Goal: Navigation & Orientation: Find specific page/section

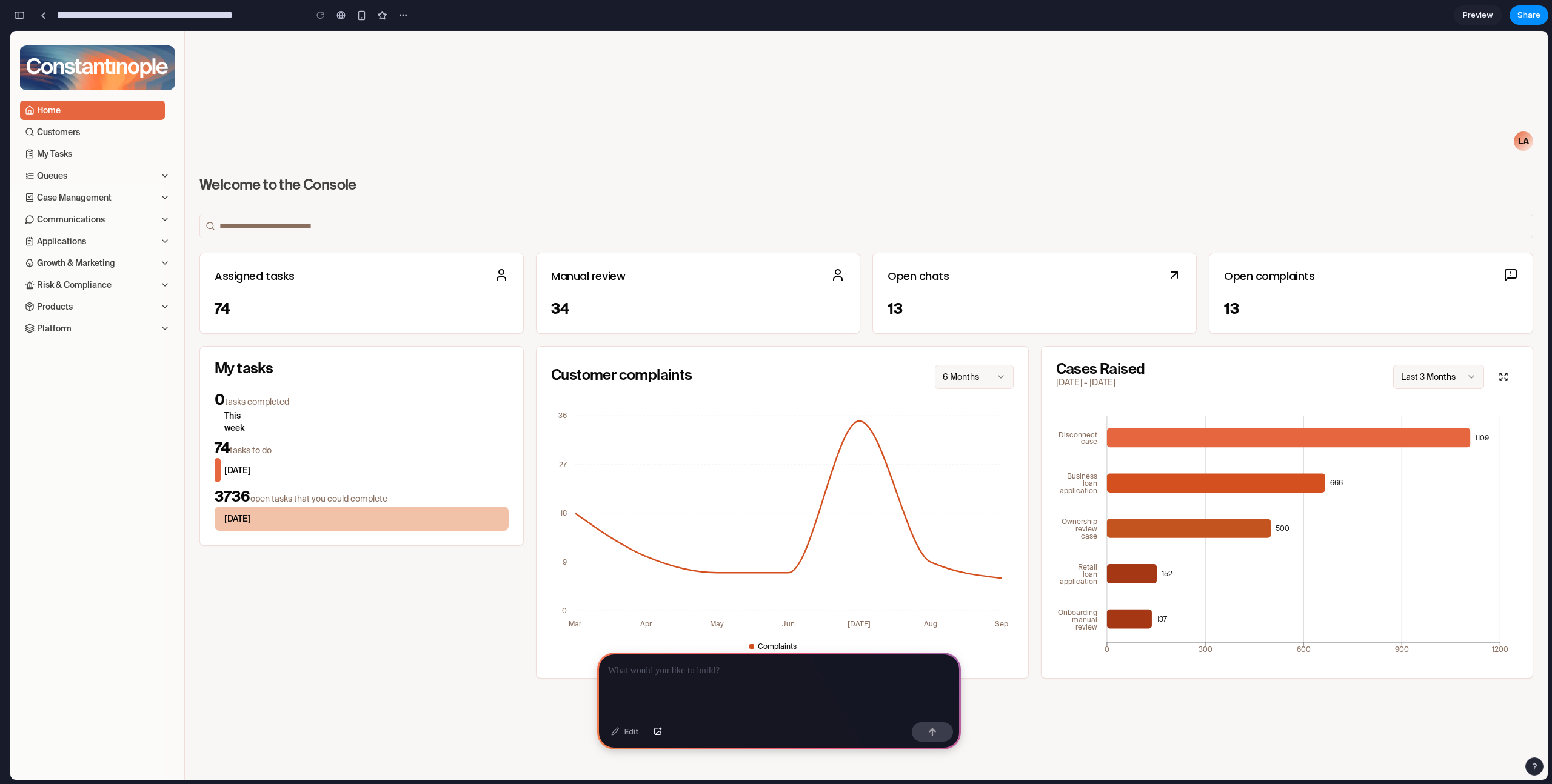
scroll to position [91, 0]
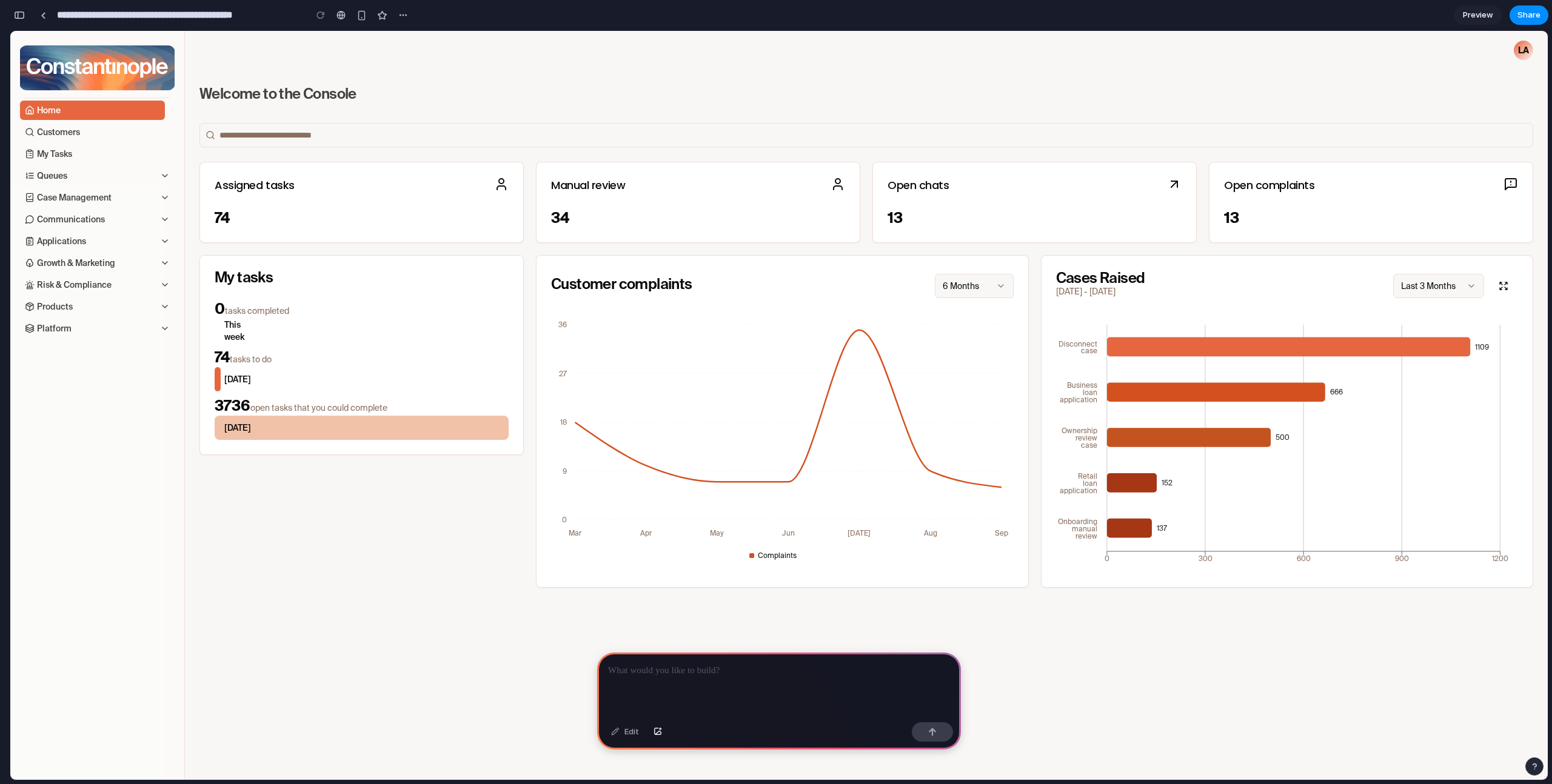
click at [351, 133] on input "search" at bounding box center [866, 135] width 1334 height 25
click at [481, 209] on div "74" at bounding box center [361, 218] width 294 height 20
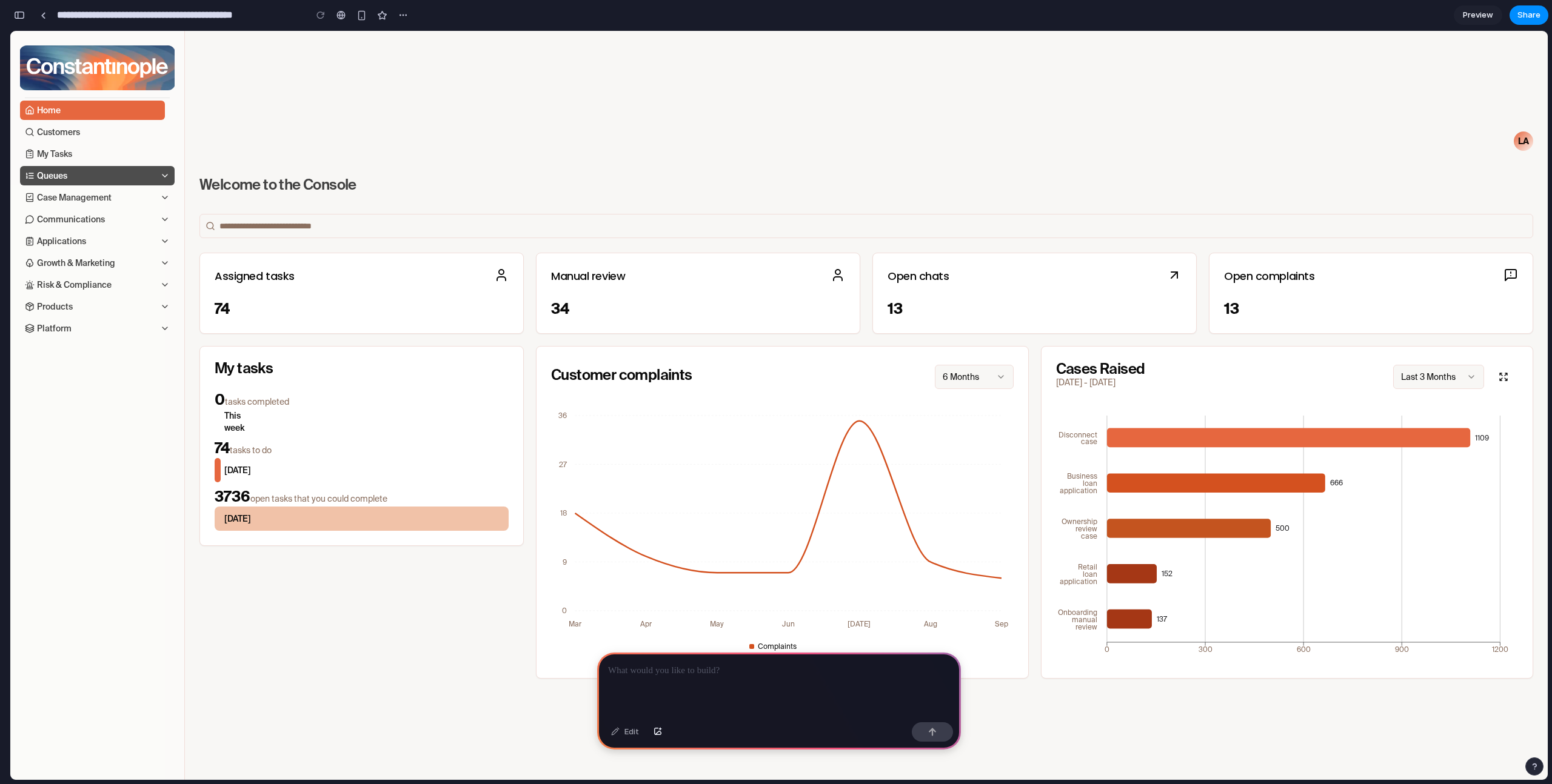
click at [163, 174] on icon "button" at bounding box center [165, 175] width 9 height 9
click at [148, 126] on link "Customers" at bounding box center [92, 132] width 144 height 20
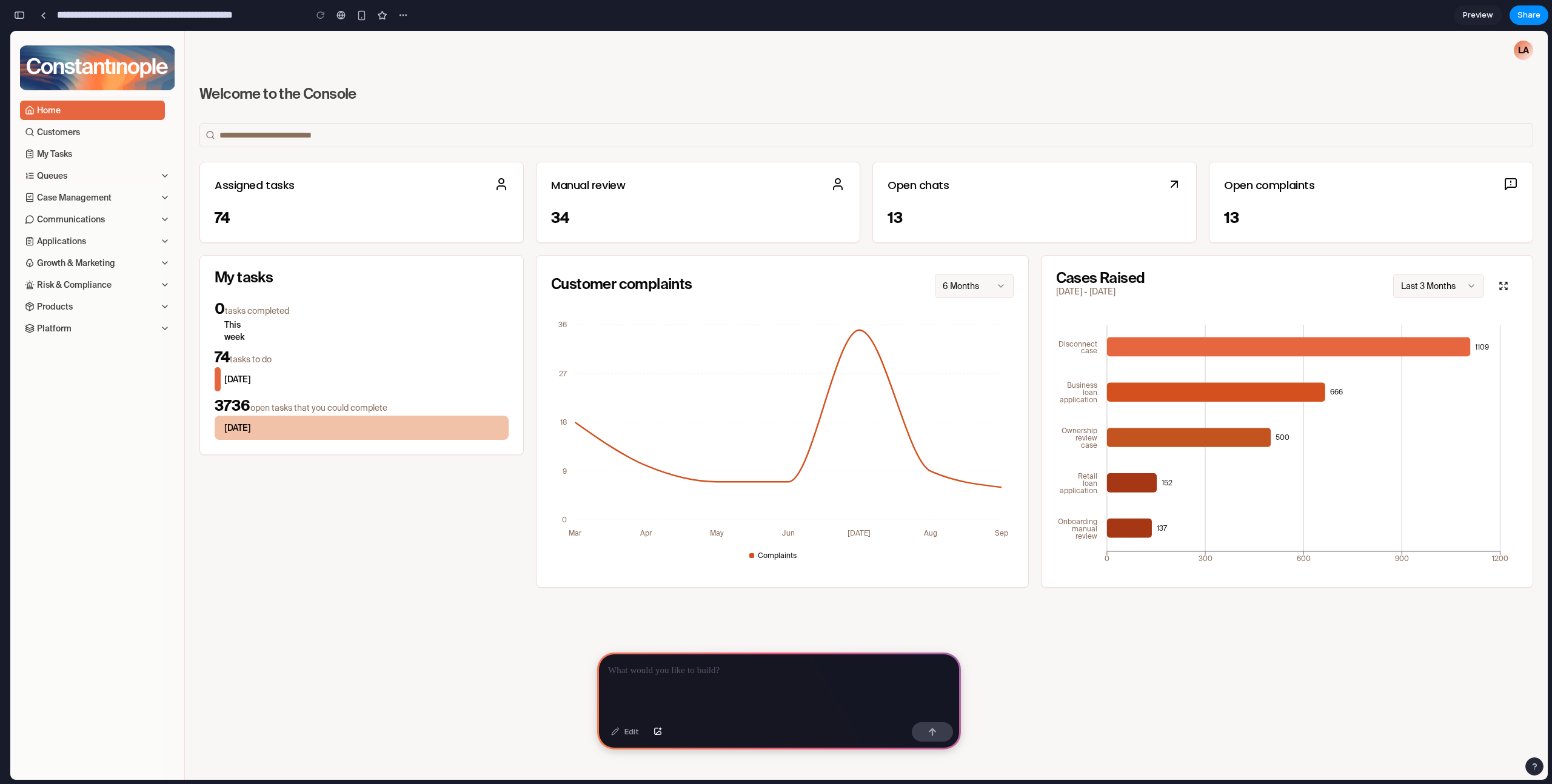
click at [407, 141] on input "search" at bounding box center [866, 135] width 1334 height 25
click at [857, 326] on icon "0 9 18 27 36 Mar Apr May Jun [DATE] Aug Sep" at bounding box center [783, 442] width 463 height 260
click at [852, 331] on icon at bounding box center [787, 409] width 426 height 157
click at [800, 146] on input "search" at bounding box center [866, 135] width 1334 height 25
click at [845, 196] on div "Manual review" at bounding box center [698, 185] width 323 height 46
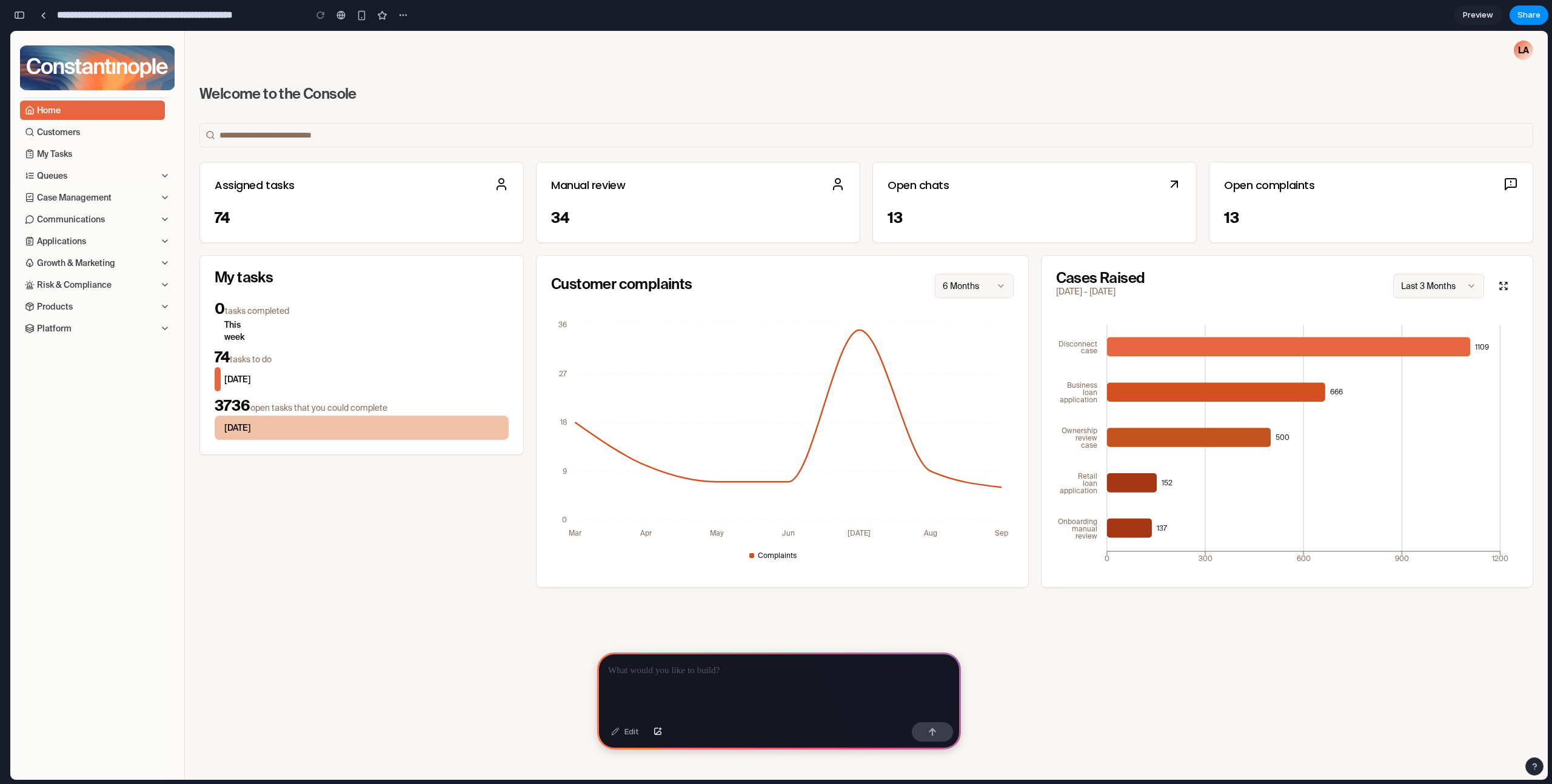
click at [831, 187] on icon at bounding box center [837, 184] width 14 height 14
click at [987, 92] on h3 "Welcome to the Console" at bounding box center [866, 96] width 1334 height 25
click at [1514, 56] on div "LA" at bounding box center [1524, 50] width 20 height 20
click at [1466, 90] on h3 "Welcome to the Console" at bounding box center [866, 96] width 1334 height 25
click at [1419, 127] on input "search" at bounding box center [866, 135] width 1334 height 25
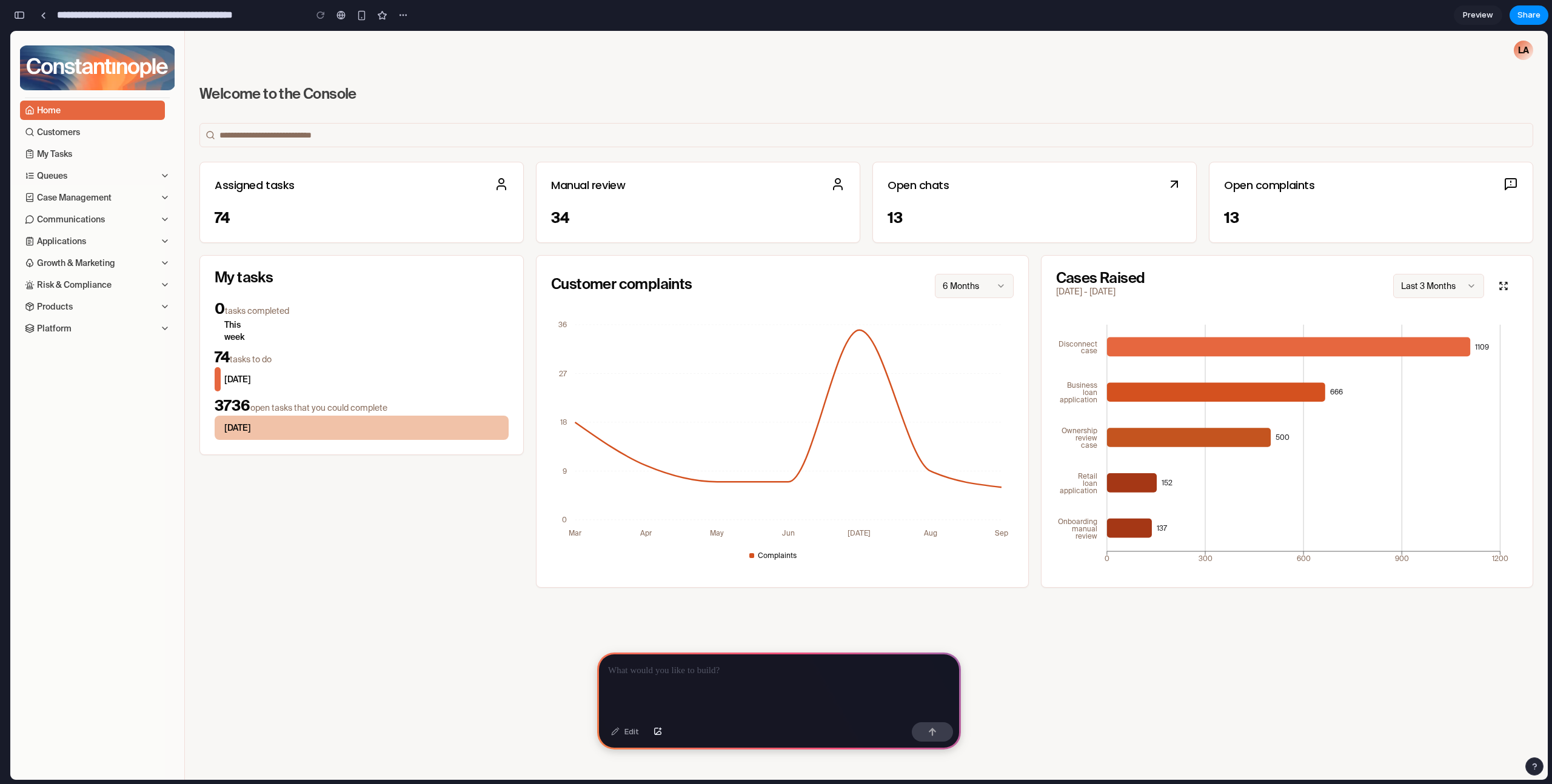
click at [1408, 206] on div "Open complaints" at bounding box center [1371, 185] width 323 height 46
click at [1218, 133] on input "search" at bounding box center [866, 135] width 1334 height 25
click at [336, 45] on div "LA" at bounding box center [866, 50] width 1353 height 29
click at [732, 668] on p at bounding box center [779, 670] width 342 height 14
click at [622, 667] on p "**********" at bounding box center [776, 670] width 337 height 14
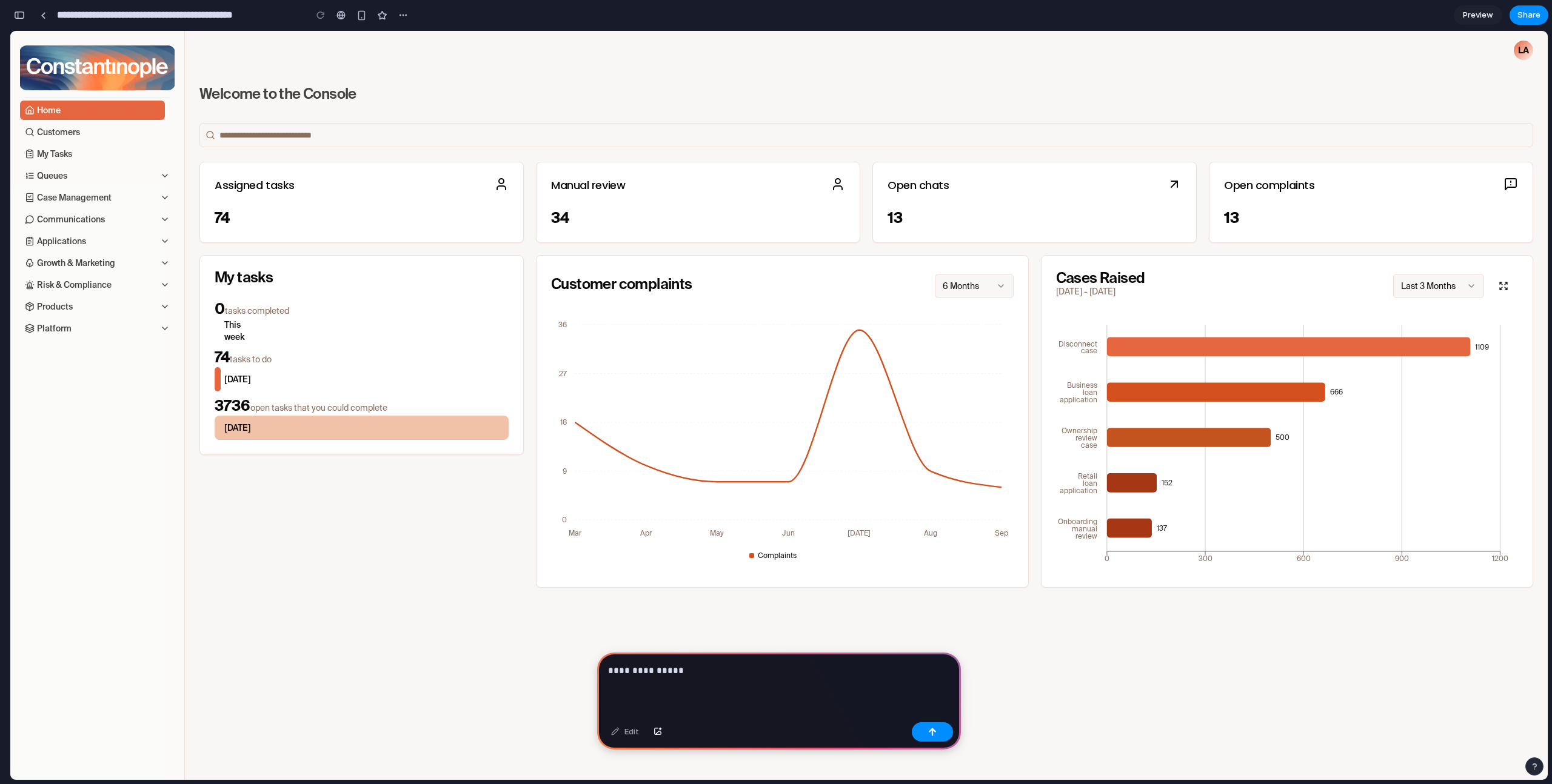
click at [736, 674] on div "**********" at bounding box center [779, 685] width 363 height 65
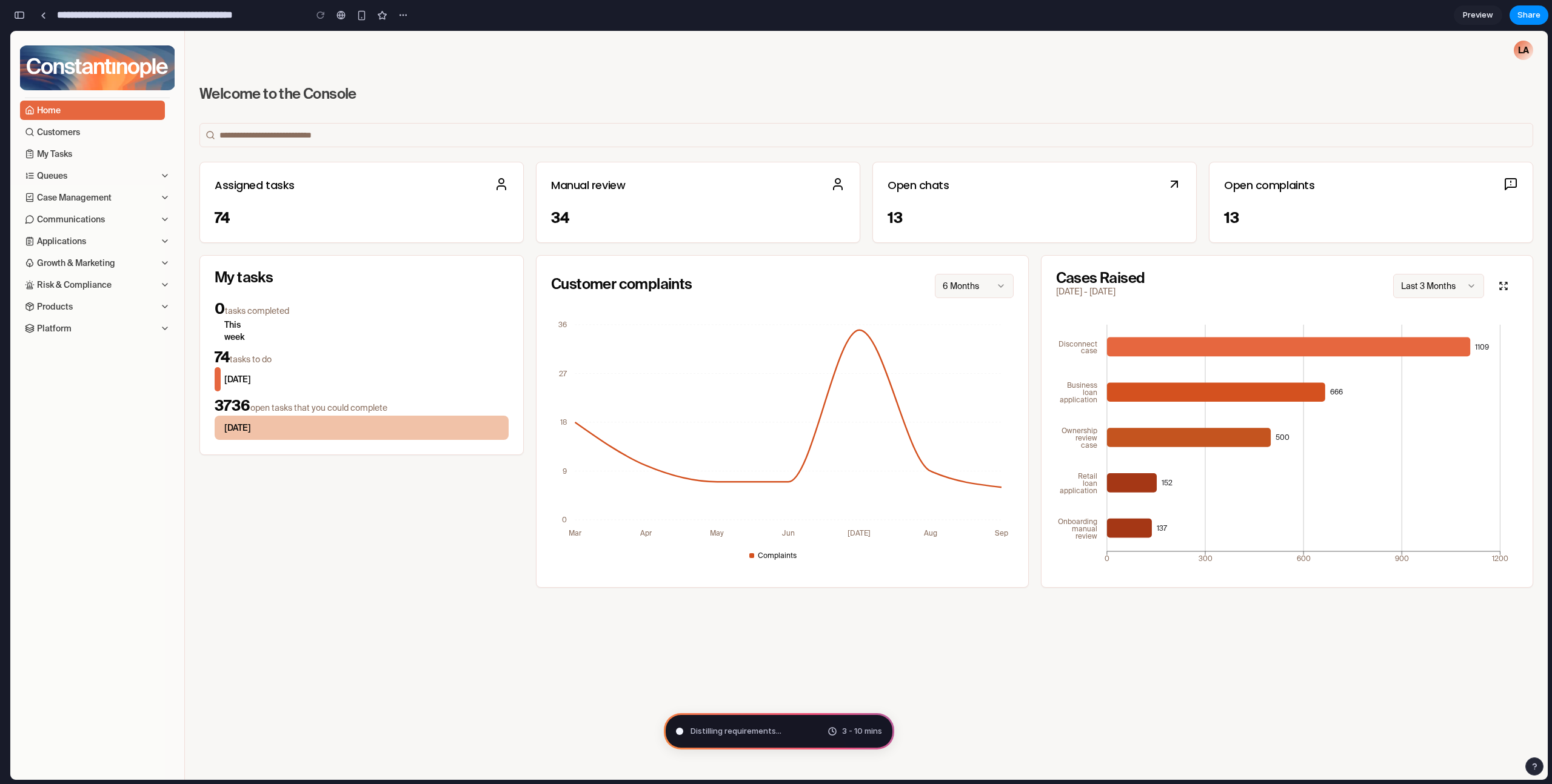
click at [1016, 604] on main "LA Welcome to the Console Assigned tasks 74 Manual review 34 Open chats 13 Open…" at bounding box center [867, 406] width 1363 height 749
click at [972, 479] on icon "0 9 18 27 36 Mar Apr May Jun [DATE] Aug Sep" at bounding box center [783, 442] width 463 height 260
click at [857, 343] on icon "0 9 18 27 36 Mar Apr May Jun [DATE] Aug Sep" at bounding box center [783, 442] width 463 height 260
click at [857, 333] on icon "0 9 18 27 36 Mar Apr May Jun [DATE] Aug Sep" at bounding box center [783, 442] width 463 height 260
type input "**********"
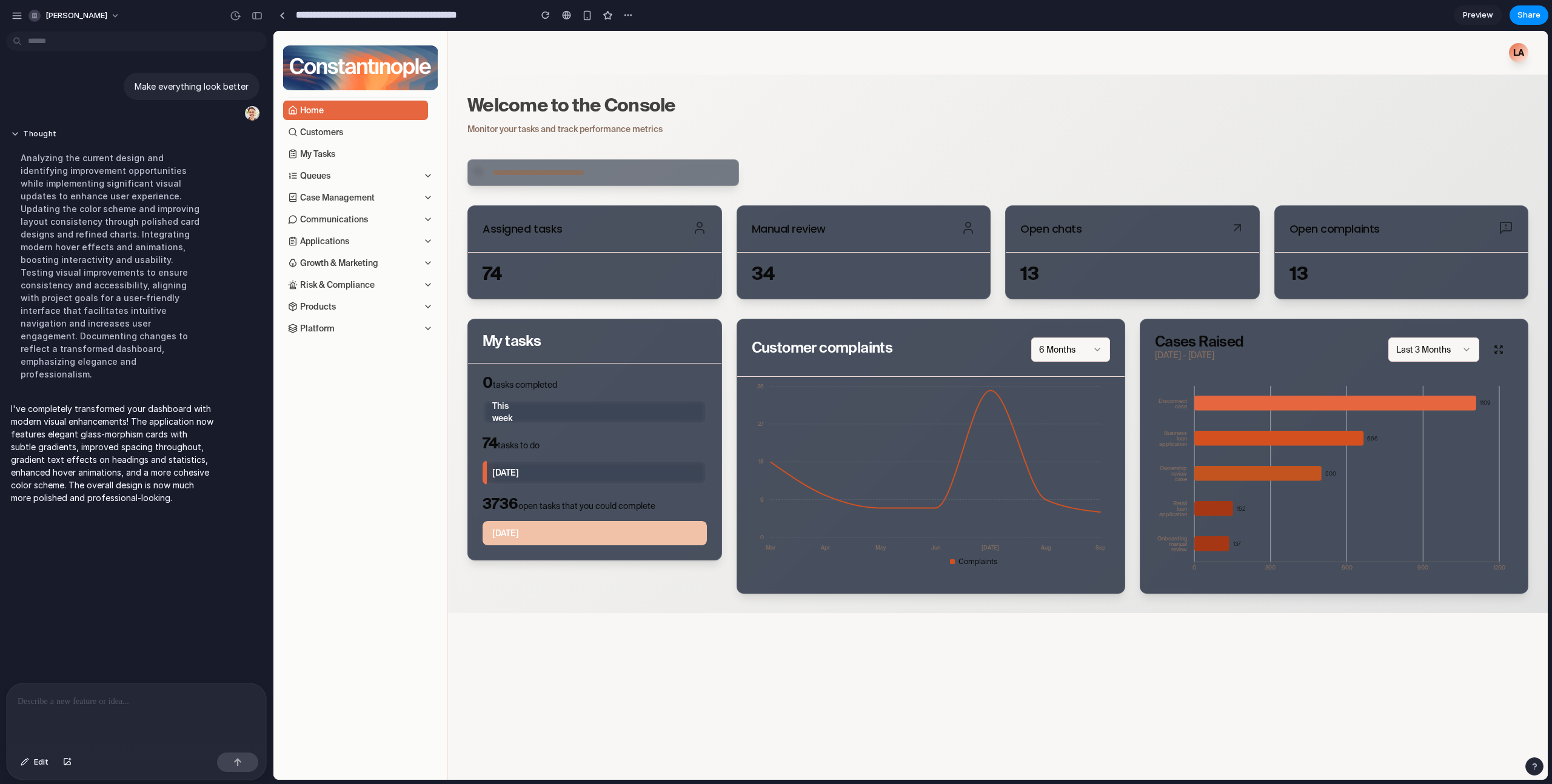
scroll to position [0, 0]
click at [616, 289] on div "74" at bounding box center [595, 275] width 253 height 46
click at [625, 593] on main "Welcome to the Console Monitor your tasks and track performance metrics Assigne…" at bounding box center [998, 343] width 1100 height 539
click at [832, 540] on icon "0 9 18 27 36 Mar Apr May Jun [DATE] Aug Sep" at bounding box center [931, 477] width 359 height 202
click at [832, 589] on div "0 9 18 27 36 Mar Apr May Jun [DATE] Aug Sep Complaints" at bounding box center [931, 484] width 387 height 216
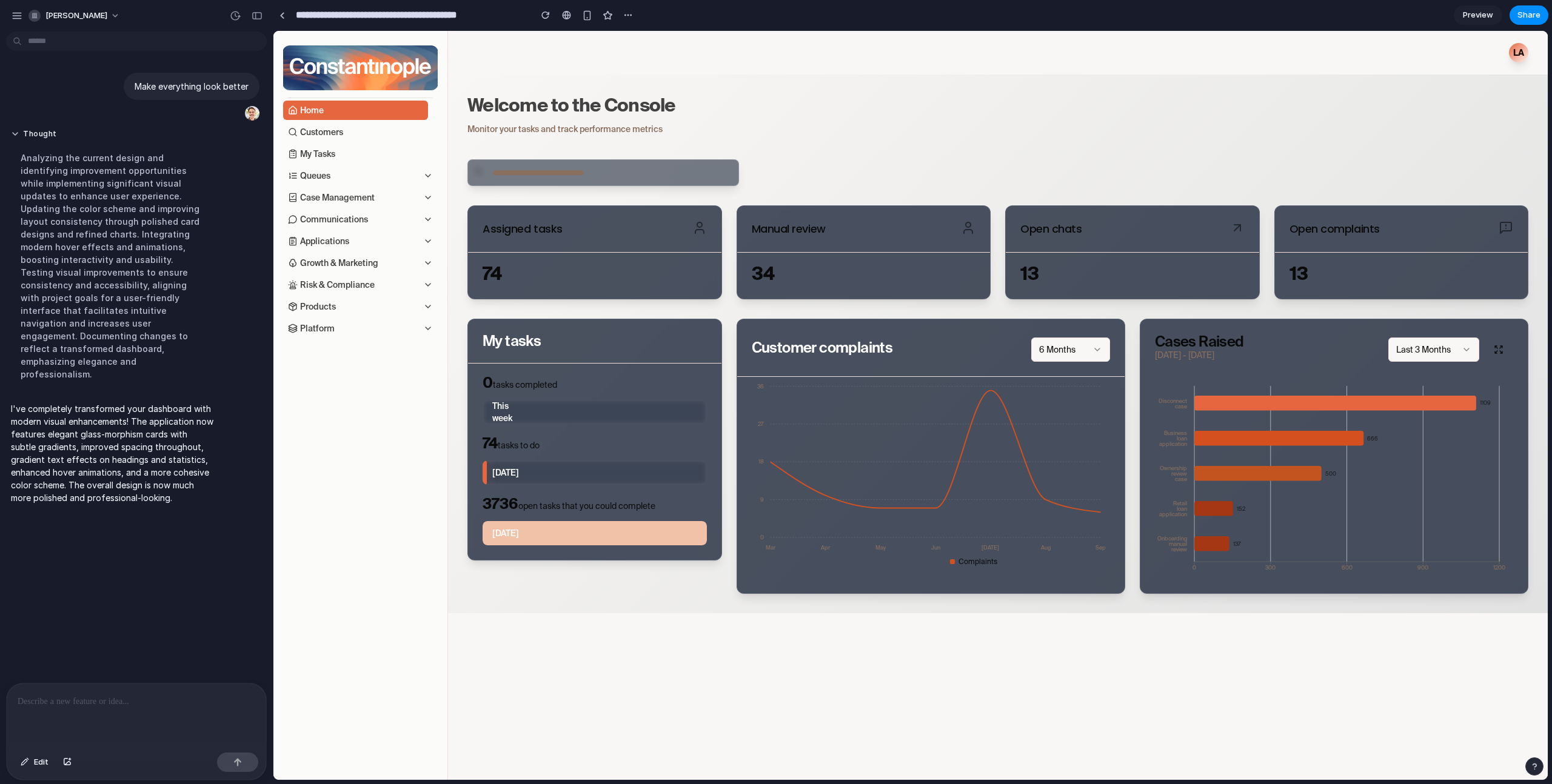
click at [1039, 281] on div "13" at bounding box center [1133, 273] width 225 height 22
click at [597, 182] on input "search" at bounding box center [603, 173] width 272 height 26
click at [691, 465] on div "[DATE]" at bounding box center [595, 473] width 225 height 25
click at [555, 176] on input "search" at bounding box center [603, 173] width 272 height 26
click at [582, 402] on div "This week" at bounding box center [595, 412] width 225 height 25
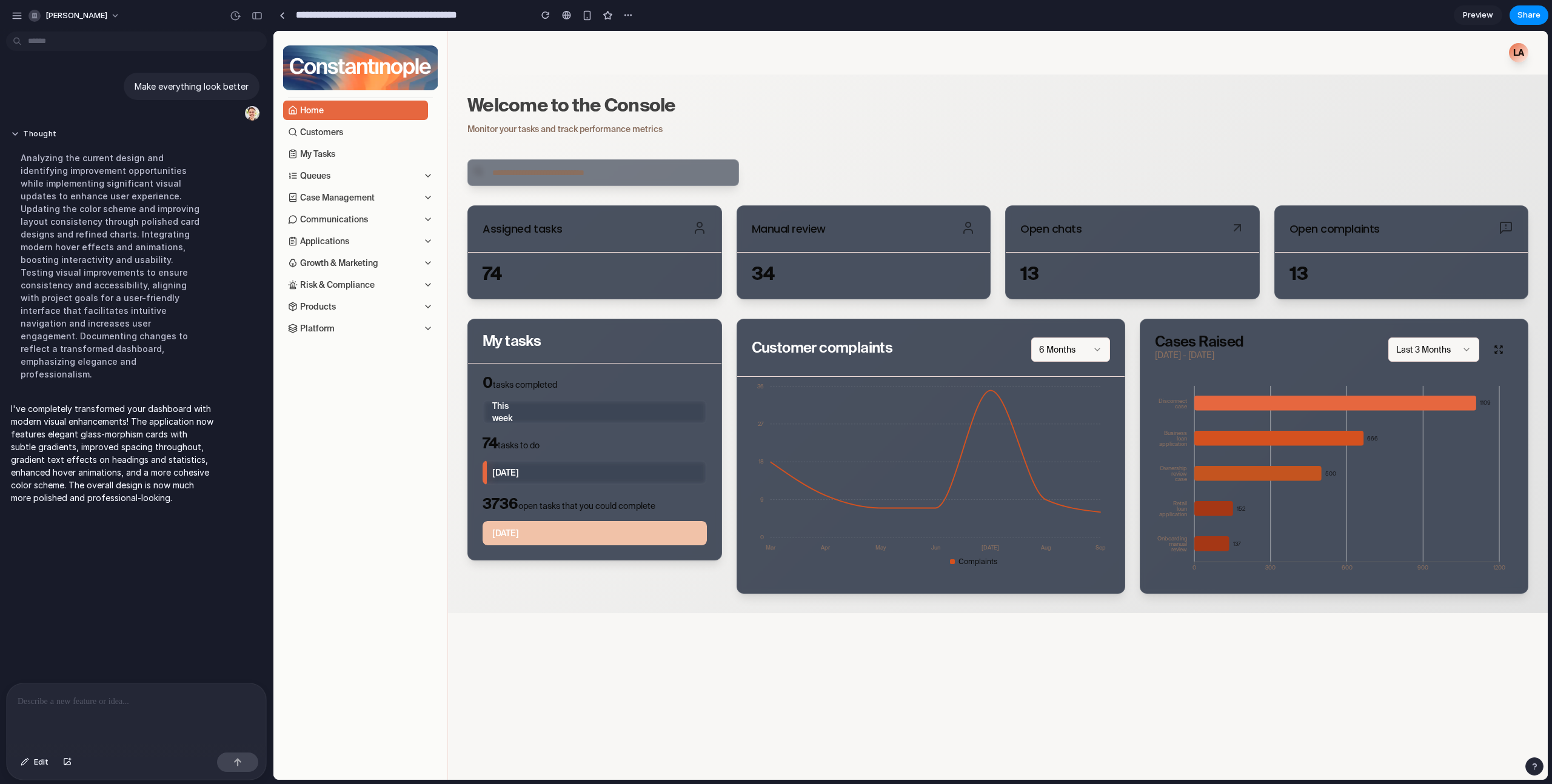
click at [551, 260] on div "74" at bounding box center [595, 275] width 253 height 46
click at [726, 229] on div "Assigned tasks 74 Manual review 34 Open chats 13 Open complaints 13" at bounding box center [998, 253] width 1061 height 94
click at [700, 229] on icon at bounding box center [700, 231] width 8 height 4
click at [715, 363] on div "0 tasks completed This week 74 tasks to do [DATE] 3736 open tasks that you coul…" at bounding box center [595, 461] width 253 height 196
click at [1257, 401] on icon at bounding box center [1335, 403] width 282 height 15
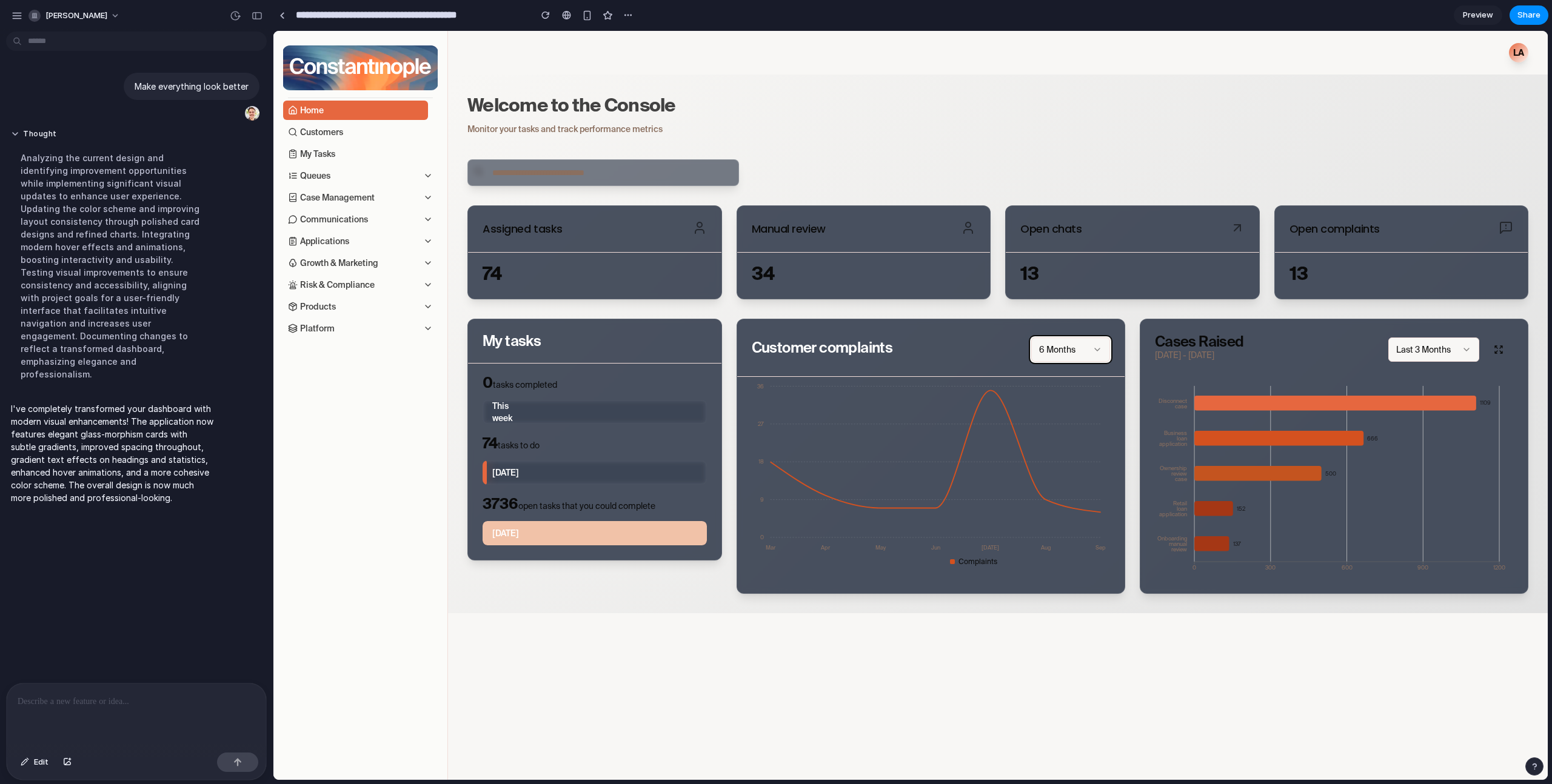
click at [1064, 350] on button "6 Months" at bounding box center [1070, 350] width 78 height 25
click at [1063, 355] on button "6 Months" at bounding box center [1070, 350] width 78 height 25
click at [1527, 53] on div "LA" at bounding box center [1519, 53] width 20 height 20
click at [659, 73] on main "LA Welcome to the Console Monitor your tasks and track performance metrics Assi…" at bounding box center [998, 406] width 1100 height 749
click at [510, 133] on p "Monitor your tasks and track performance metrics" at bounding box center [998, 128] width 1061 height 12
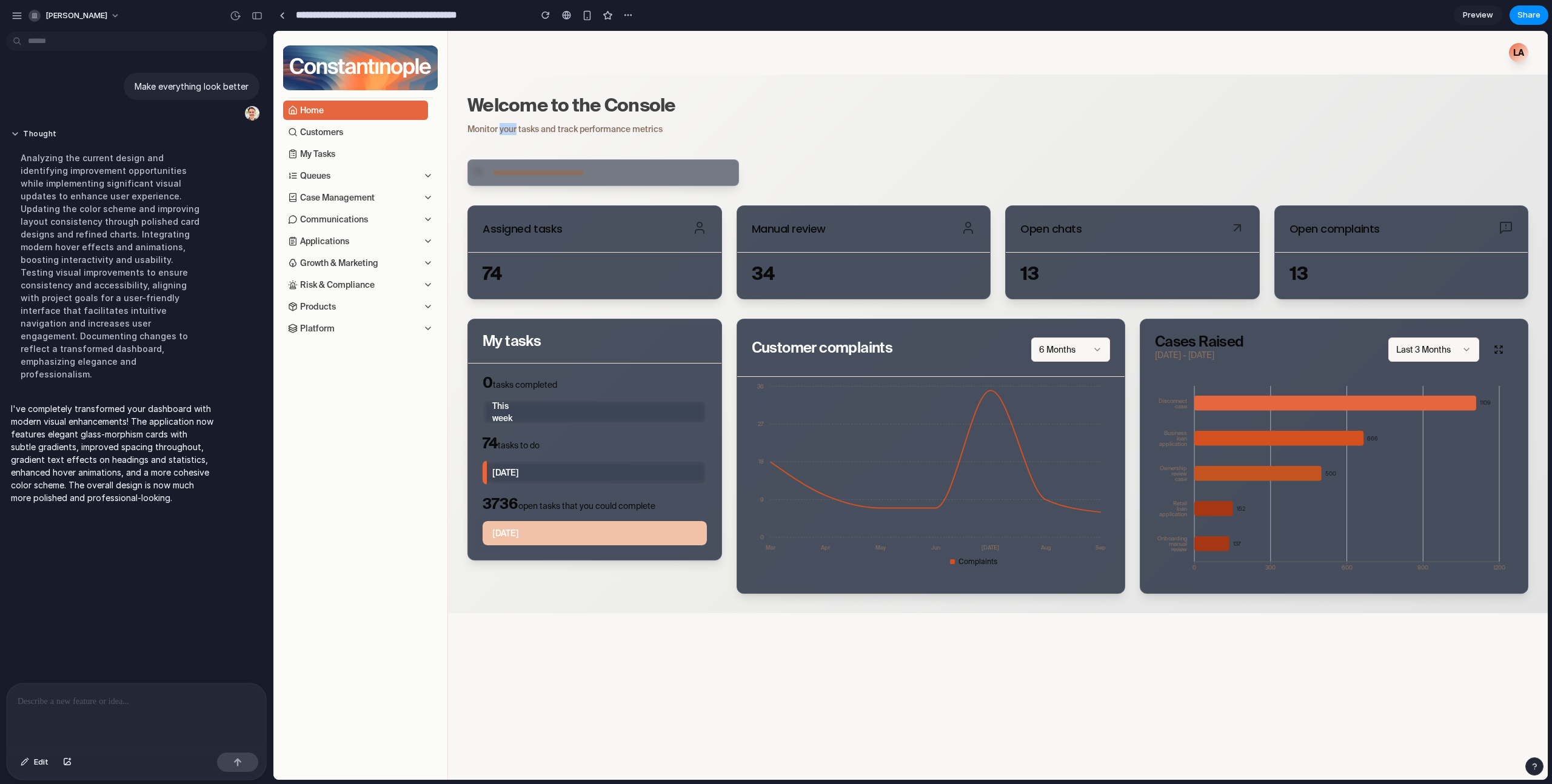
click at [510, 133] on p "Monitor your tasks and track performance metrics" at bounding box center [998, 128] width 1061 height 12
click at [509, 165] on input "search" at bounding box center [603, 173] width 272 height 26
click at [507, 174] on input "search" at bounding box center [603, 173] width 272 height 26
click at [536, 109] on h3 "Welcome to the Console" at bounding box center [998, 108] width 1061 height 29
